Goal: Use online tool/utility

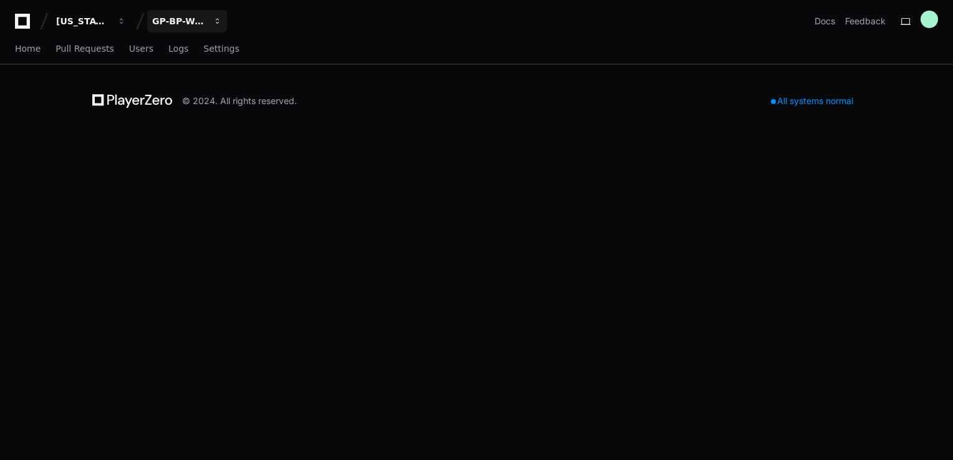
click at [160, 16] on div "GP-BP-WoodProducts" at bounding box center [179, 21] width 54 height 12
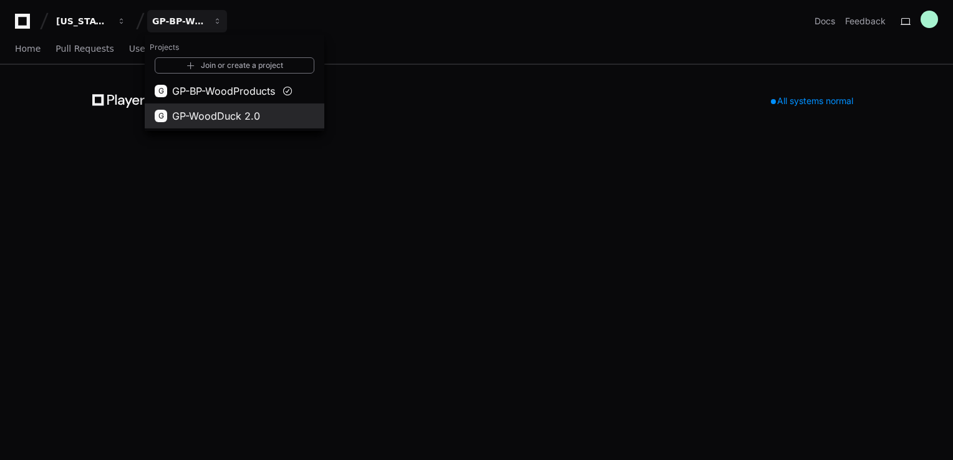
click at [155, 108] on button "G GP-WoodDuck 2.0" at bounding box center [235, 115] width 180 height 25
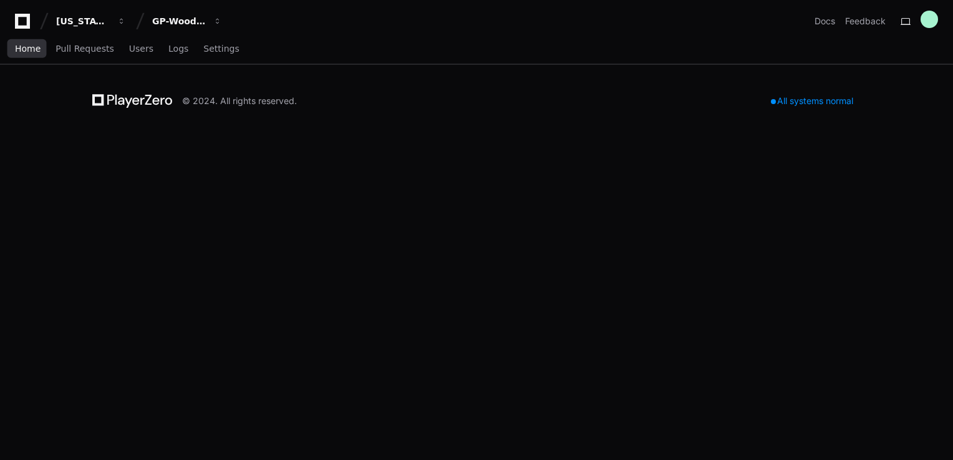
click at [29, 47] on span "Home" at bounding box center [28, 48] width 26 height 7
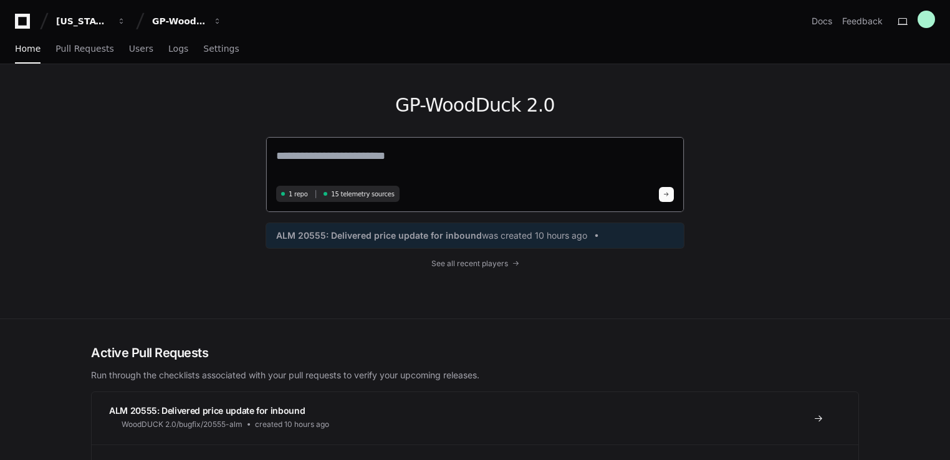
click at [375, 198] on span "15 telemetry sources" at bounding box center [362, 194] width 63 height 9
click at [370, 195] on span "15 telemetry sources" at bounding box center [362, 194] width 63 height 9
click at [304, 166] on textarea at bounding box center [475, 164] width 398 height 35
click at [439, 162] on textarea at bounding box center [475, 164] width 398 height 35
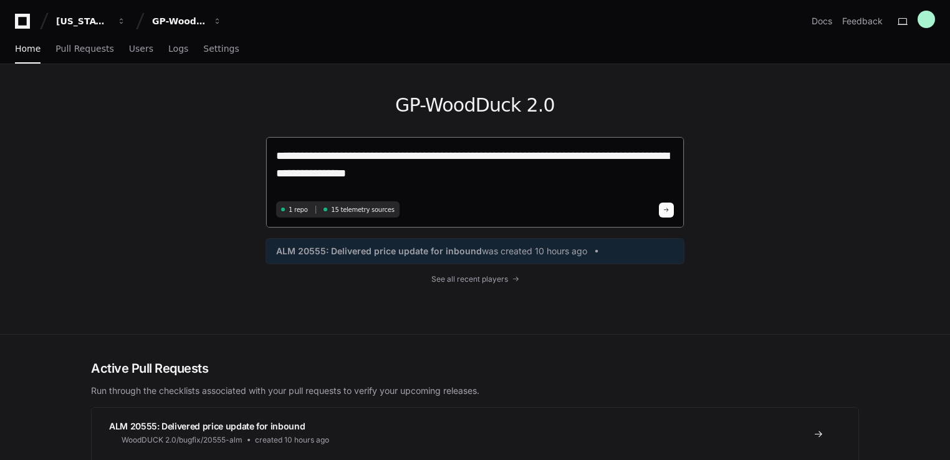
type textarea "**********"
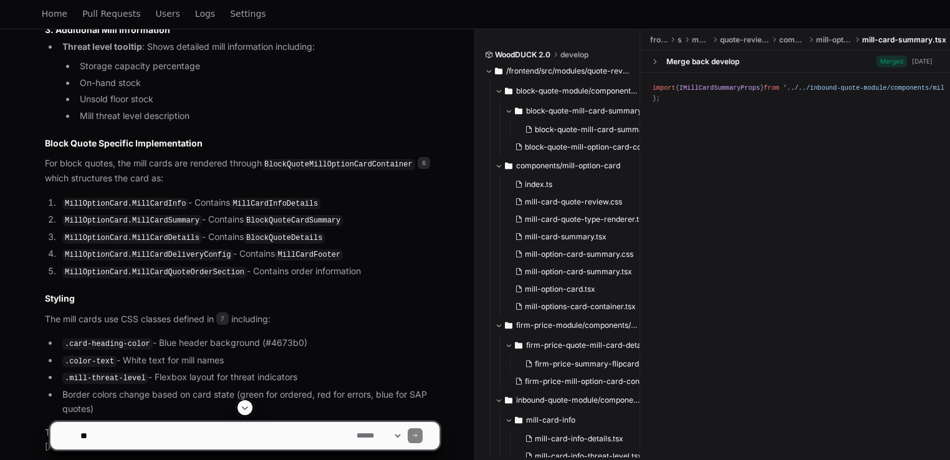
scroll to position [1223, 0]
